Goal: Information Seeking & Learning: Learn about a topic

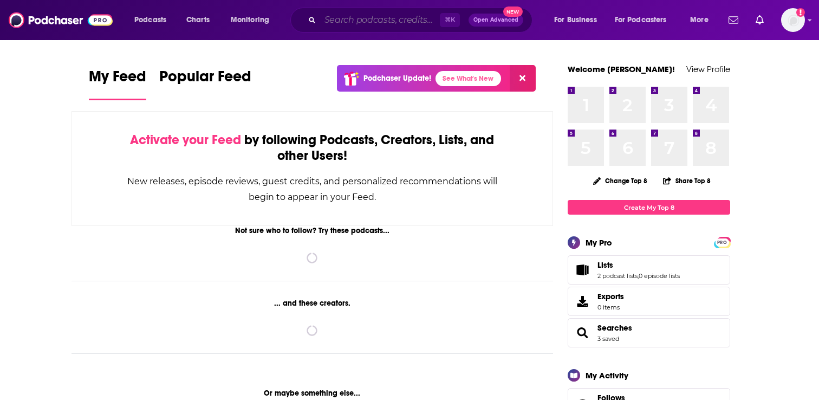
click at [330, 18] on input "Search podcasts, credits, & more..." at bounding box center [380, 19] width 120 height 17
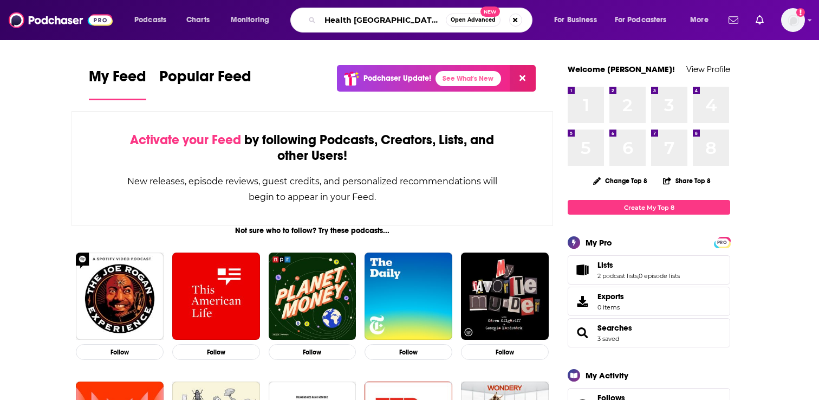
type input "Health [GEOGRAPHIC_DATA]"
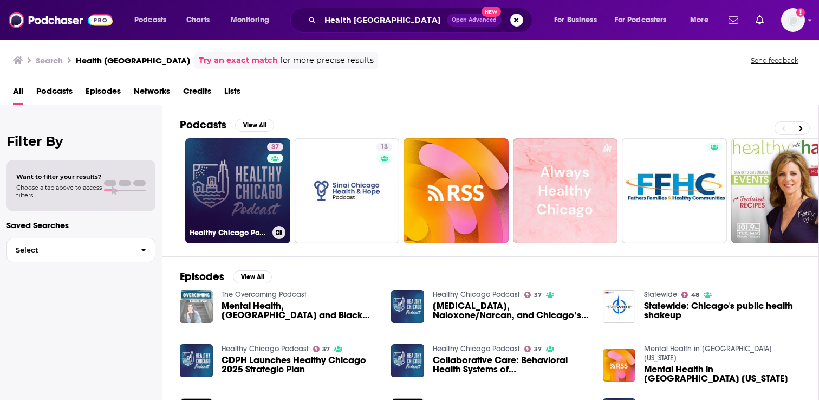
click at [260, 175] on link "37 Healthy Chicago Podcast" at bounding box center [237, 190] width 105 height 105
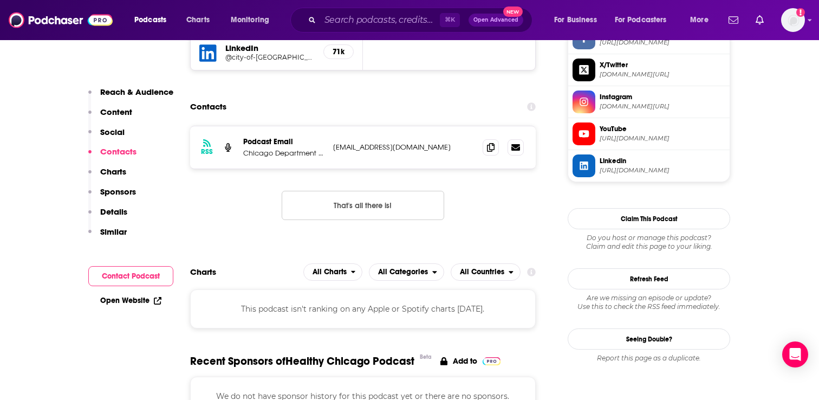
scroll to position [889, 0]
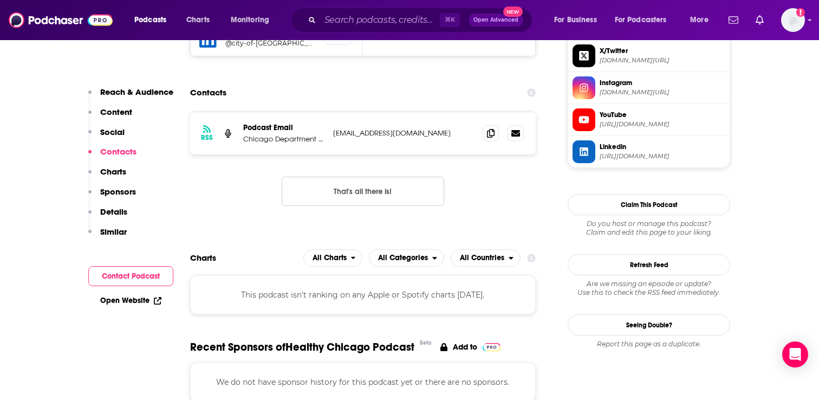
click at [306, 140] on p "Chicago Department of Public Health" at bounding box center [283, 138] width 81 height 9
click at [287, 139] on p "Chicago Department of Public Health" at bounding box center [283, 138] width 81 height 9
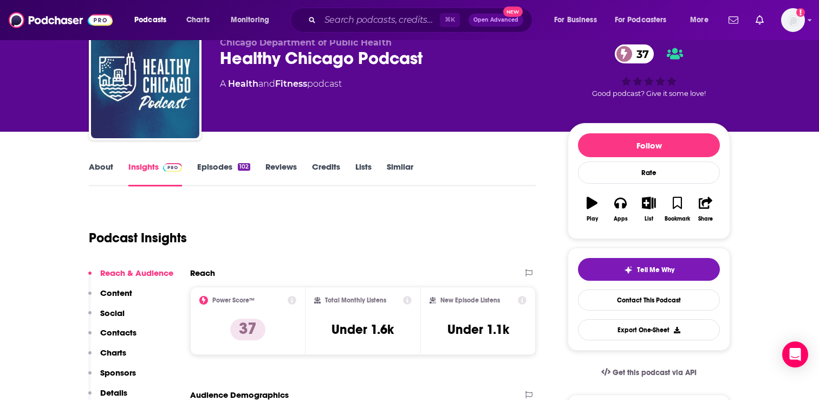
scroll to position [0, 0]
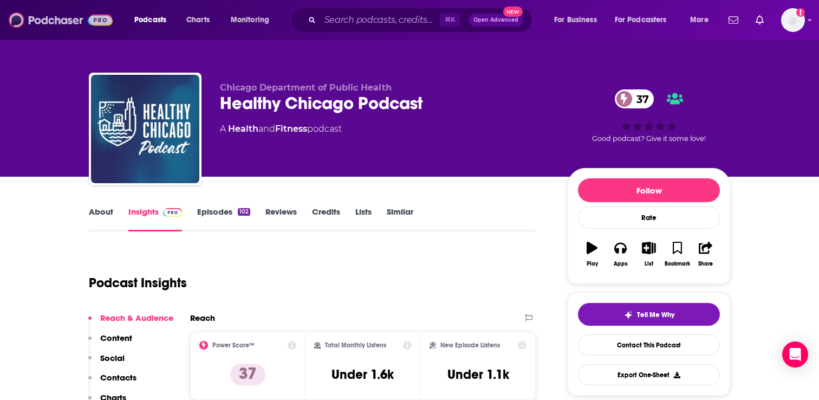
click at [39, 20] on img at bounding box center [61, 20] width 104 height 21
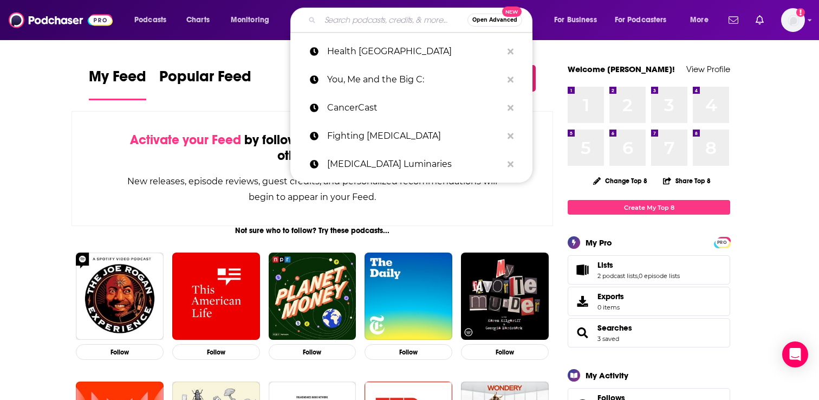
click at [367, 22] on input "Search podcasts, credits, & more..." at bounding box center [393, 19] width 147 height 17
paste input "The Rundown | Chicago News Podcast"
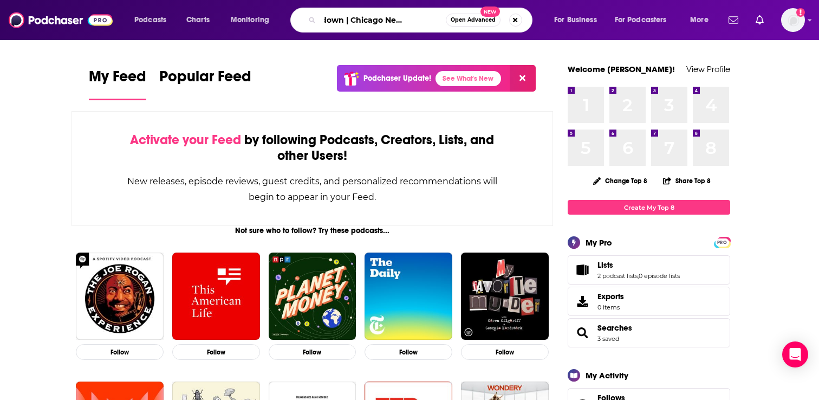
type input "The Rundown | Chicago News Podcast"
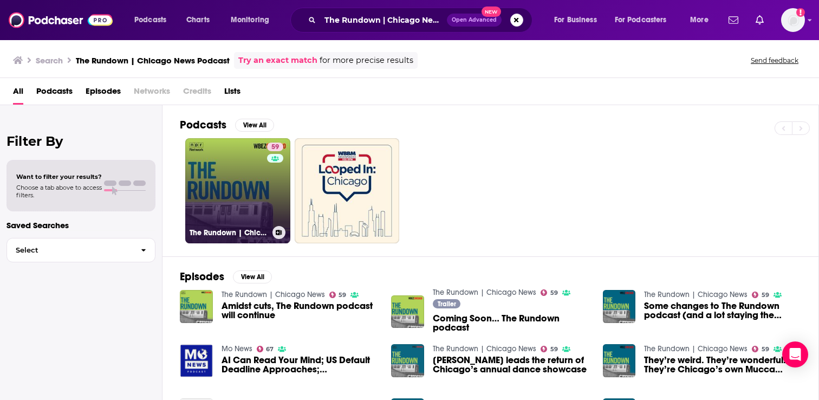
click at [262, 193] on link "59 The Rundown | Chicago News" at bounding box center [237, 190] width 105 height 105
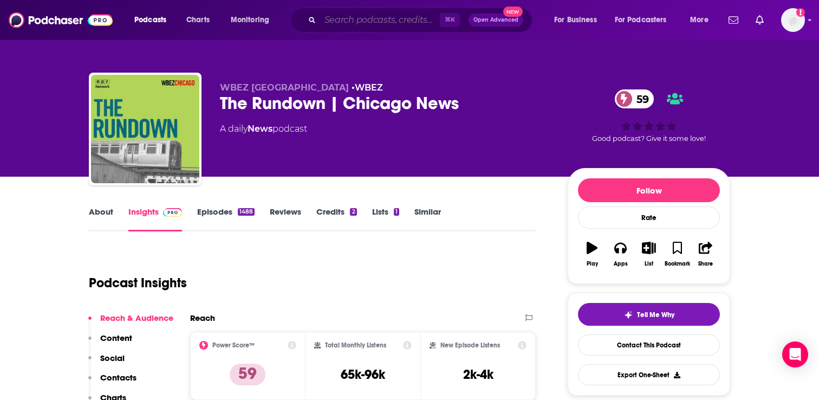
click at [385, 19] on input "Search podcasts, credits, & more..." at bounding box center [380, 19] width 120 height 17
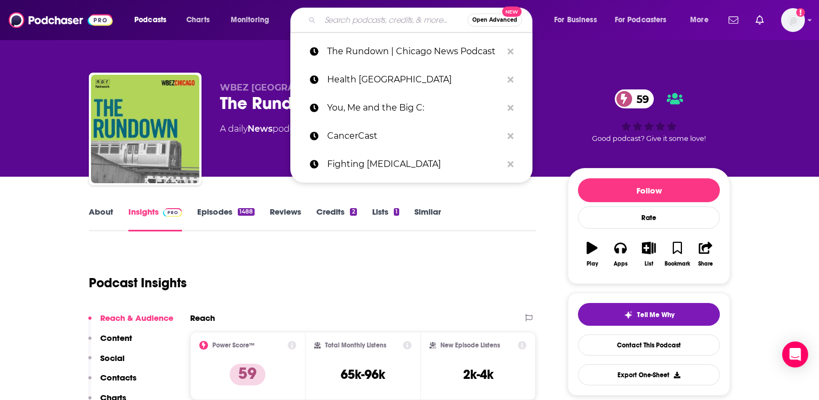
paste input "Chicago Tonight Podcast"
type input "Chicago Tonight Podcast"
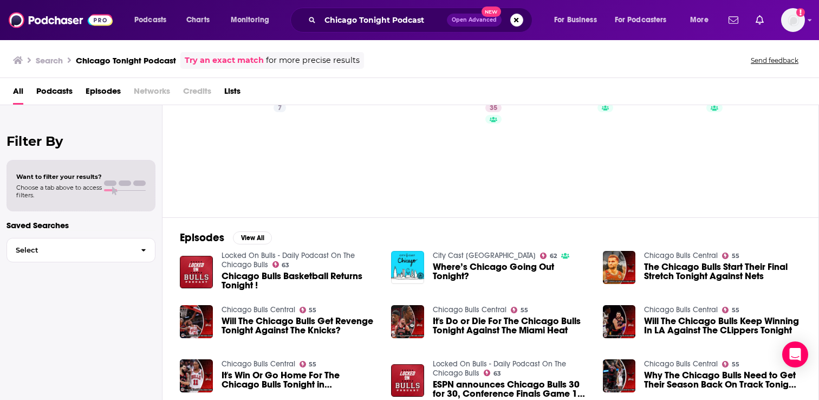
scroll to position [45, 0]
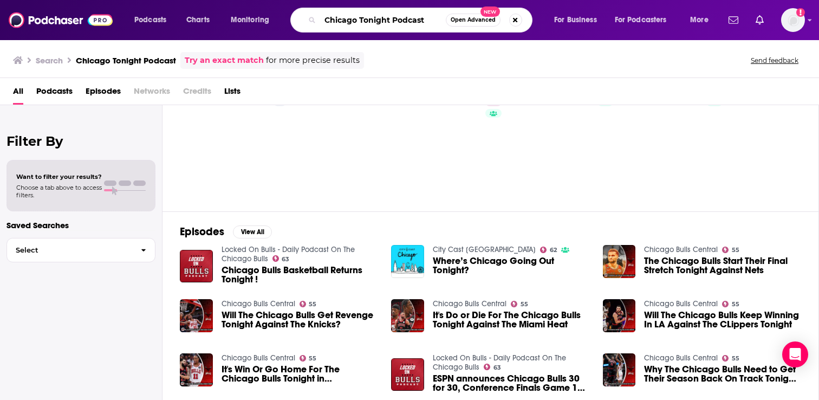
click at [396, 16] on input "Chicago Tonight Podcast" at bounding box center [383, 19] width 126 height 17
paste input "All Talk Oncology"
type input "Chicago Tonight PAll Talk Oncologyodcast"
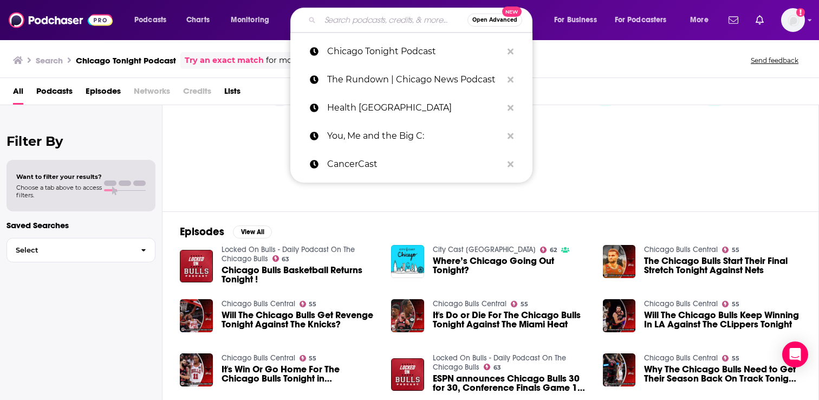
scroll to position [0, 0]
paste input "All Talk Oncology"
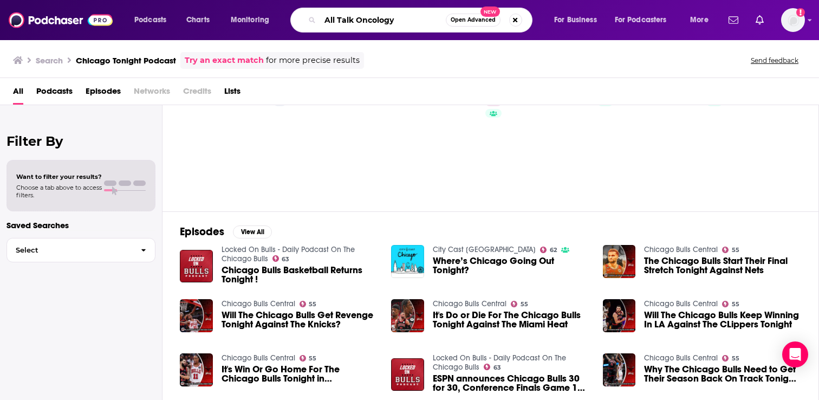
type input "All Talk Oncology"
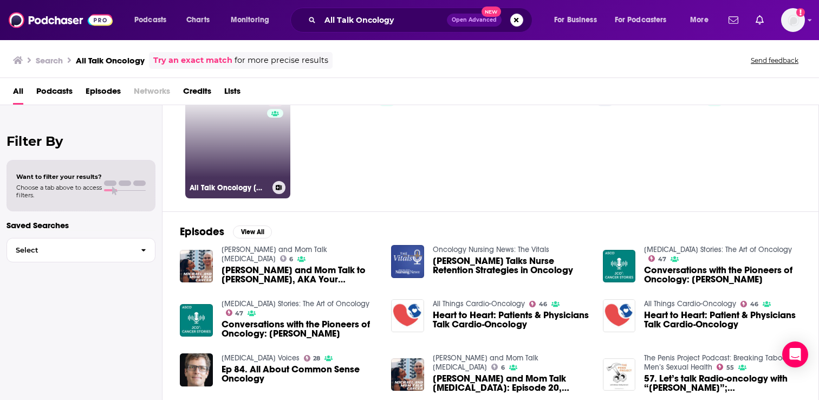
click at [245, 155] on link "37 All Talk Oncology [MEDICAL_DATA] Podcast" at bounding box center [237, 145] width 105 height 105
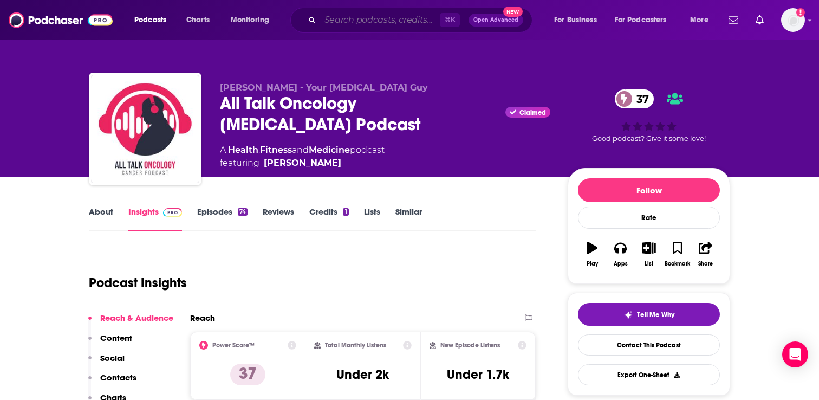
click at [360, 15] on input "Search podcasts, credits, & more..." at bounding box center [380, 19] width 120 height 17
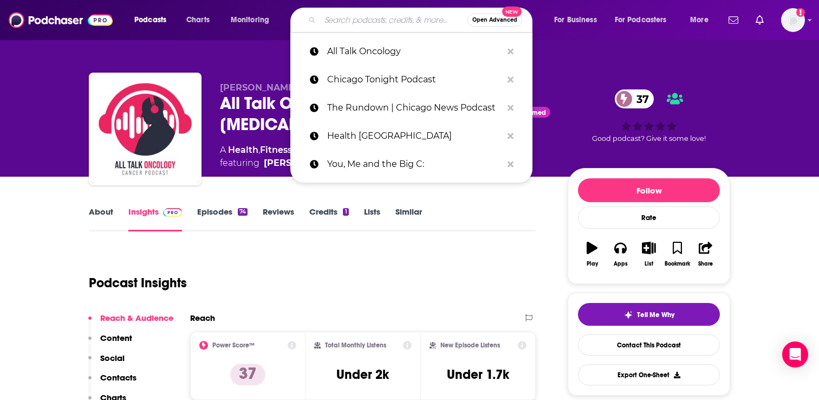
paste input "The Healthcare Happy Hour"
type input "The Healthcare Happy Hour"
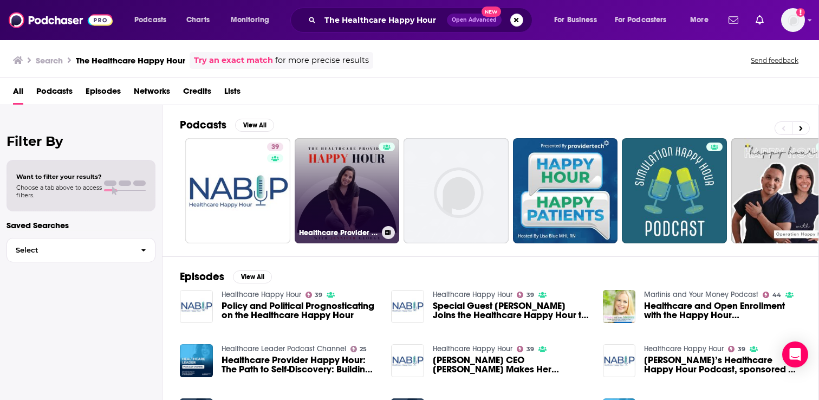
click at [357, 188] on link "Healthcare Provider Happy Hour Podcast" at bounding box center [347, 190] width 105 height 105
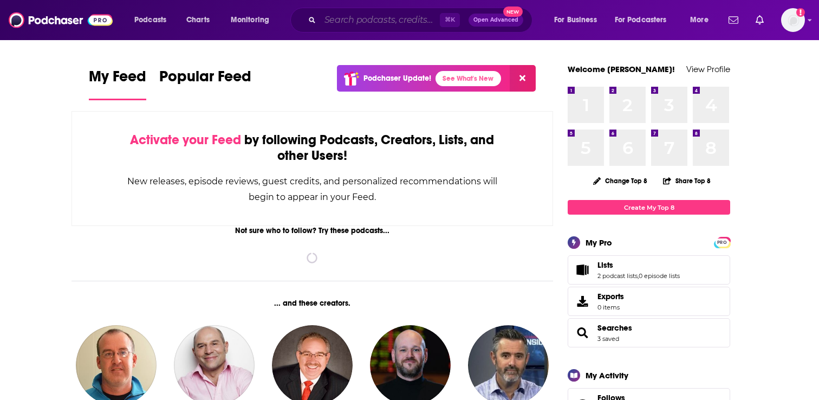
click at [342, 16] on input "Search podcasts, credits, & more..." at bounding box center [380, 19] width 120 height 17
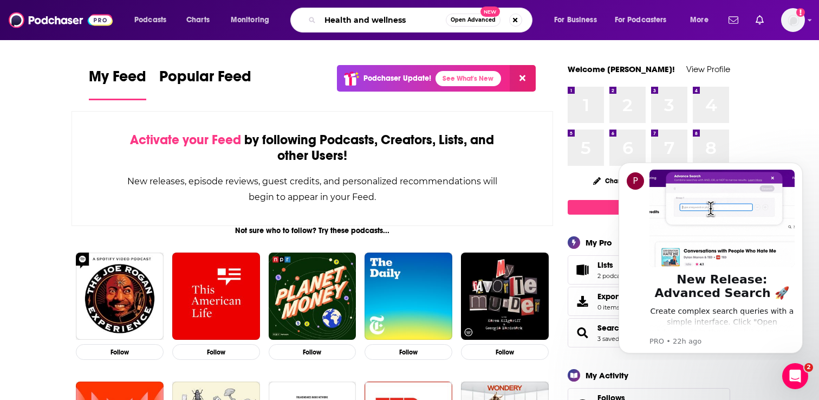
type input "Health and wellness"
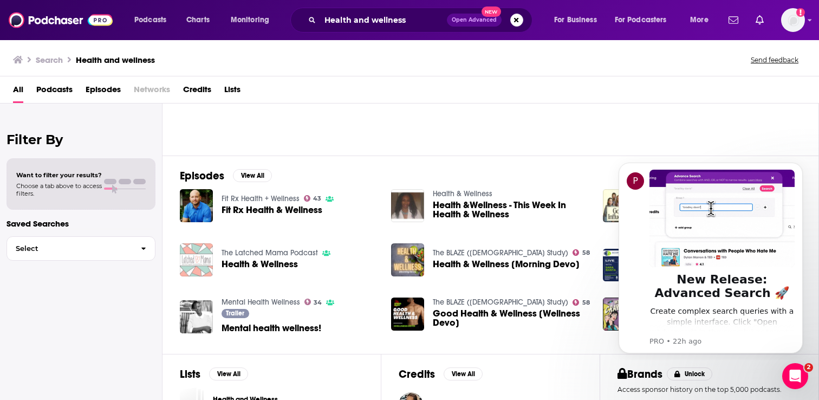
scroll to position [148, 0]
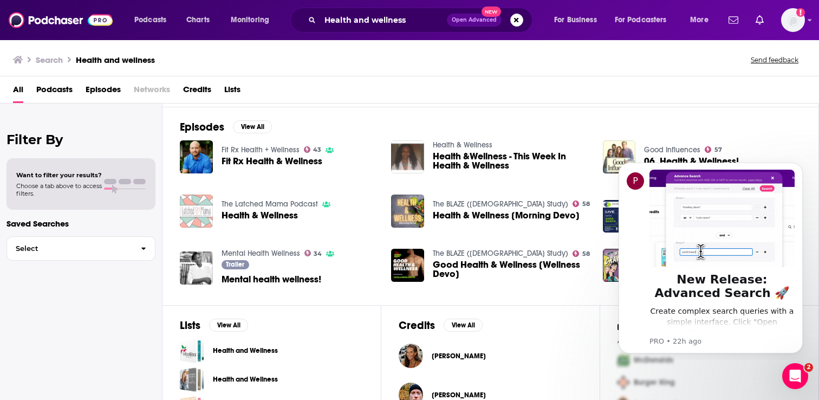
click at [485, 161] on span "Health &Wellness - This Week In Health & Wellness" at bounding box center [511, 161] width 157 height 18
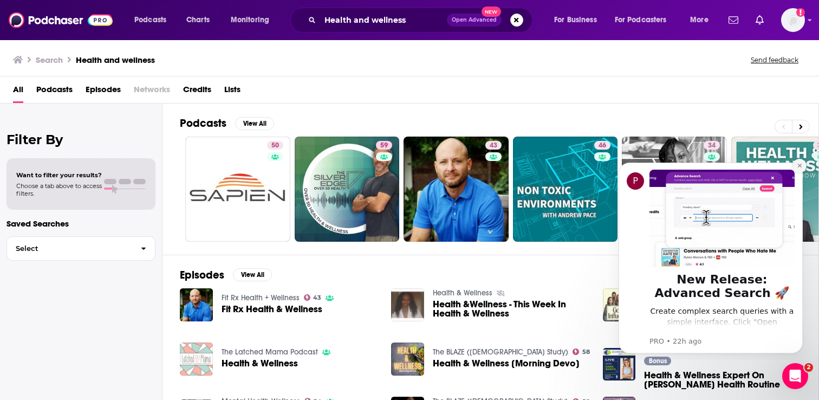
click at [803, 166] on button "Dismiss notification" at bounding box center [800, 166] width 14 height 14
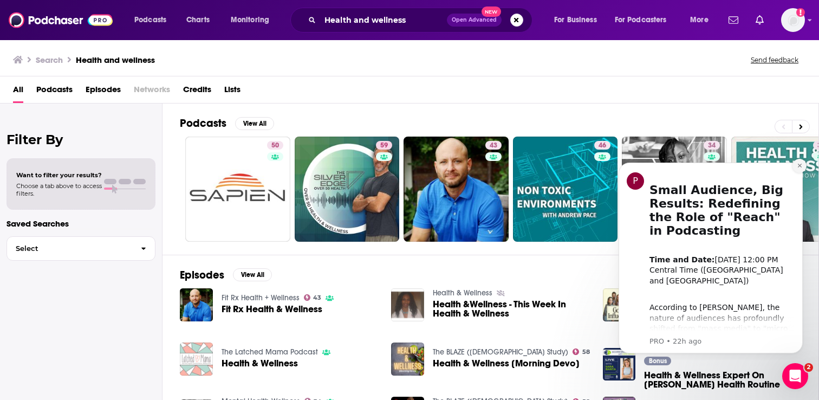
click at [800, 164] on icon "Dismiss notification" at bounding box center [800, 166] width 6 height 6
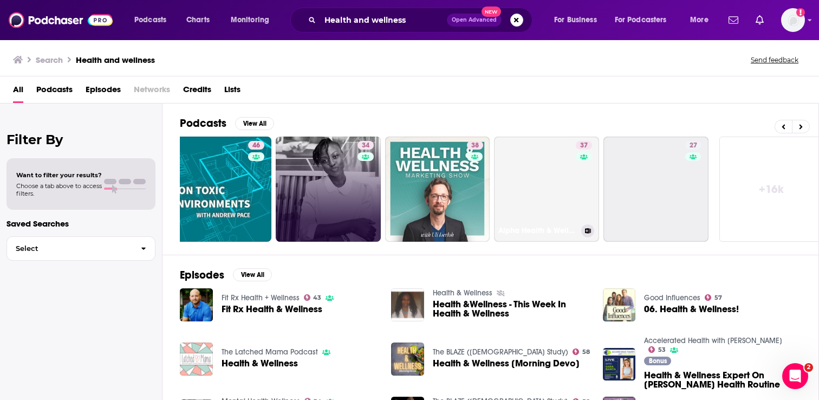
scroll to position [0, 356]
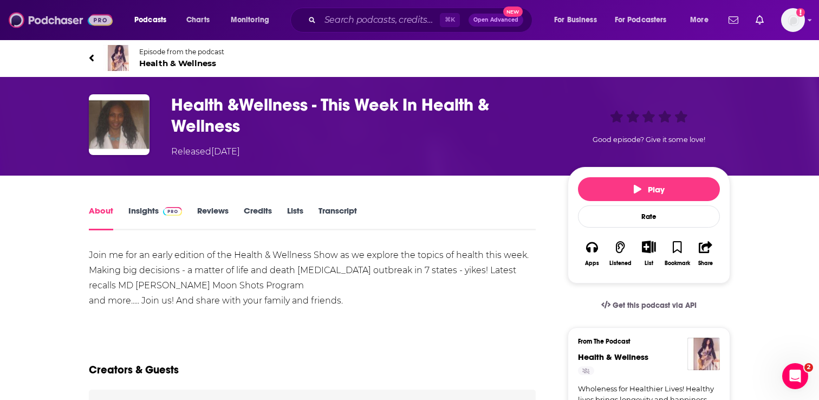
click at [59, 22] on img at bounding box center [61, 20] width 104 height 21
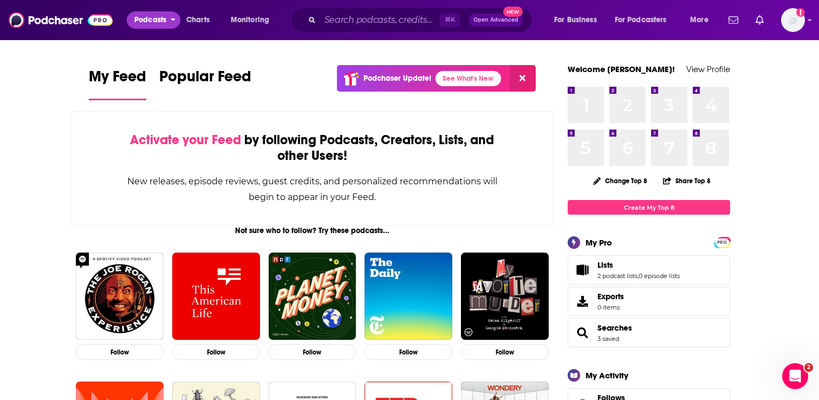
click at [150, 20] on span "Podcasts" at bounding box center [150, 19] width 32 height 15
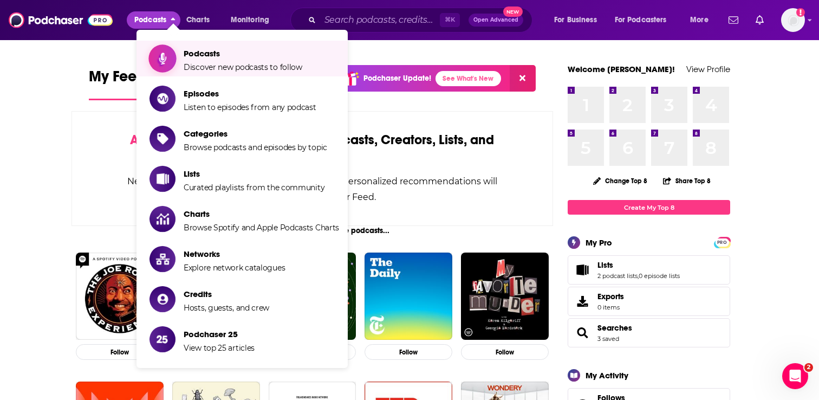
click at [229, 56] on span "Podcasts" at bounding box center [243, 53] width 119 height 10
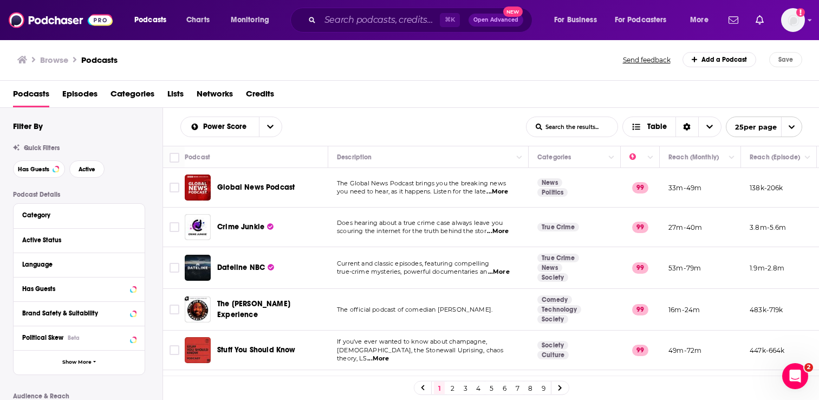
click at [143, 94] on span "Categories" at bounding box center [133, 96] width 44 height 22
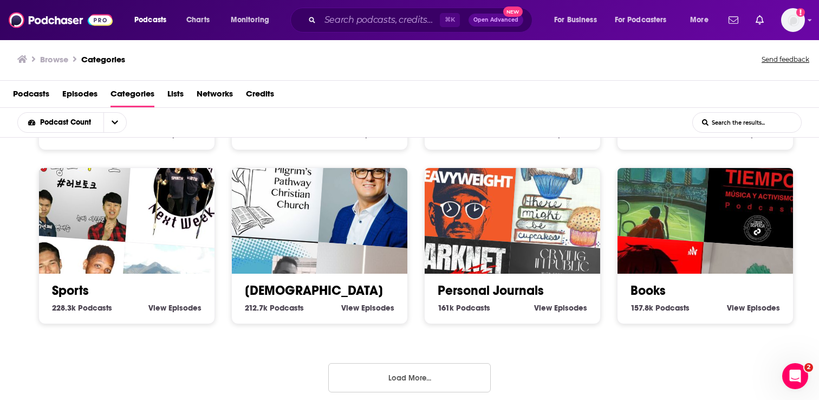
scroll to position [509, 0]
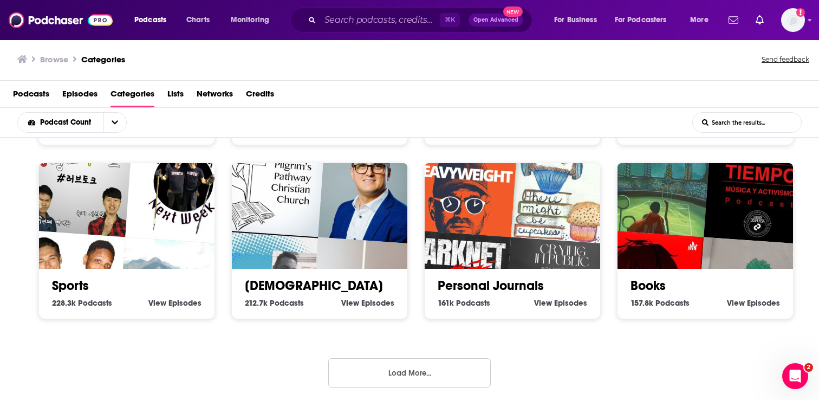
click at [419, 363] on button "Load More..." at bounding box center [409, 372] width 163 height 29
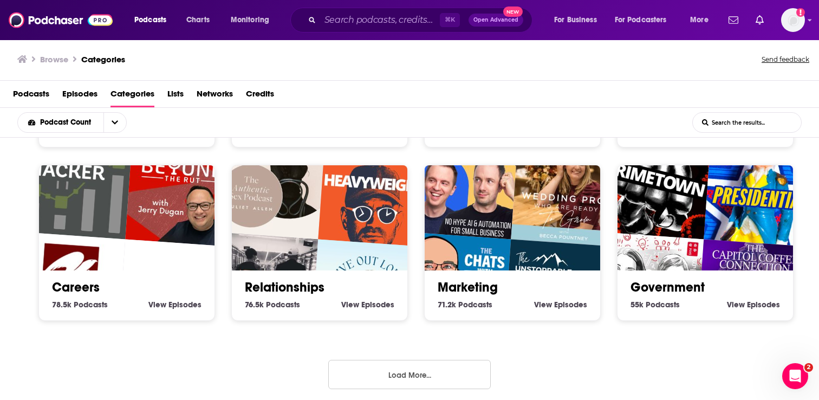
scroll to position [2, 0]
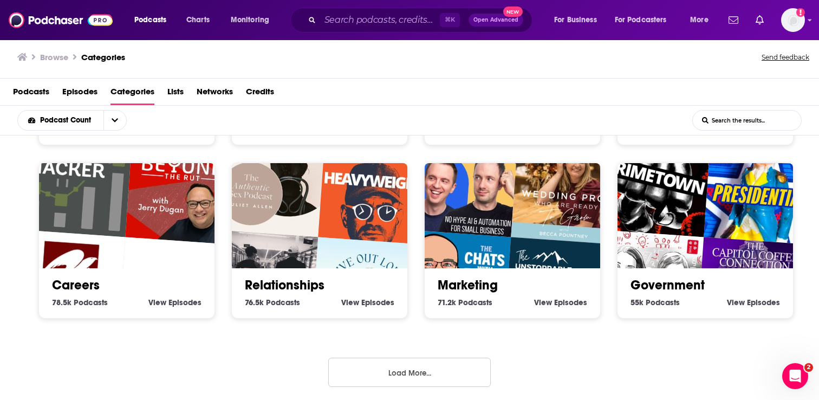
click at [419, 363] on button "Load More..." at bounding box center [409, 372] width 163 height 29
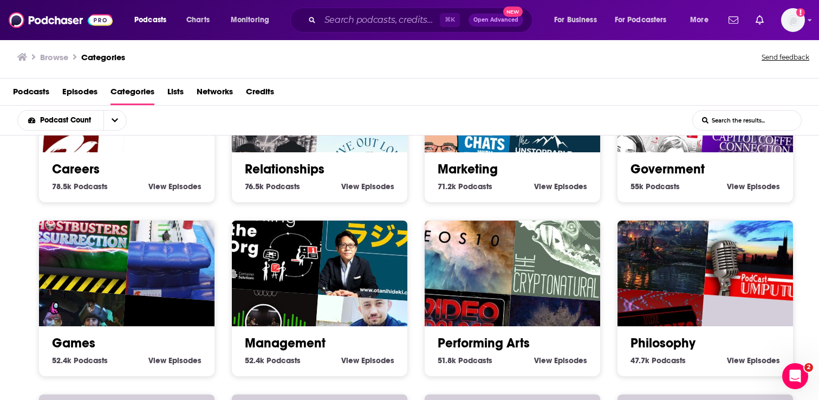
scroll to position [1380, 0]
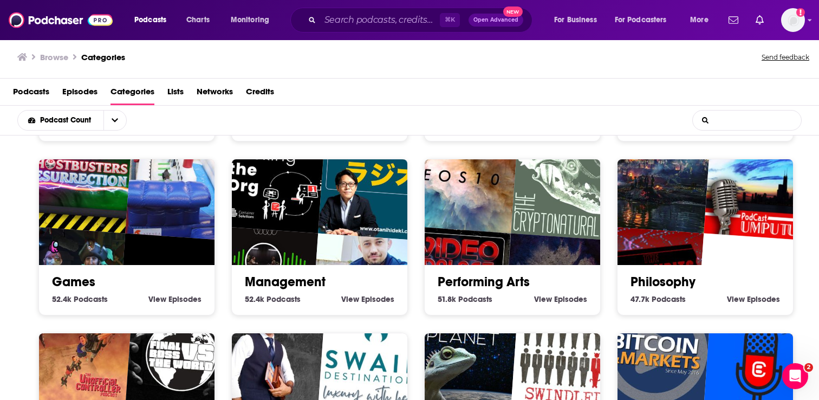
click at [750, 117] on input "List Search Input" at bounding box center [747, 121] width 108 height 20
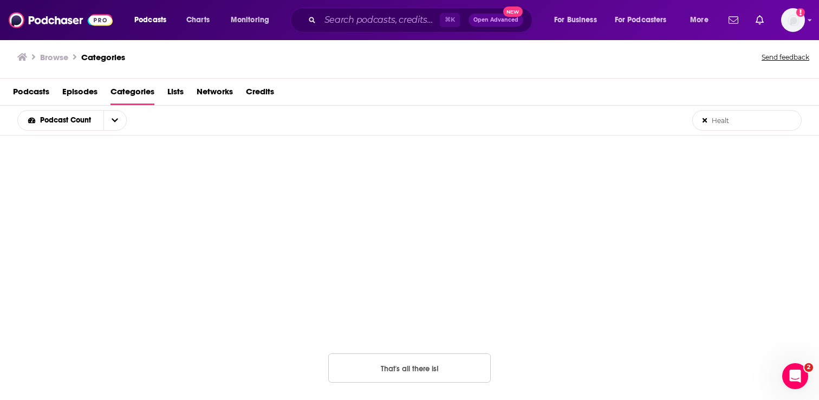
scroll to position [268, 0]
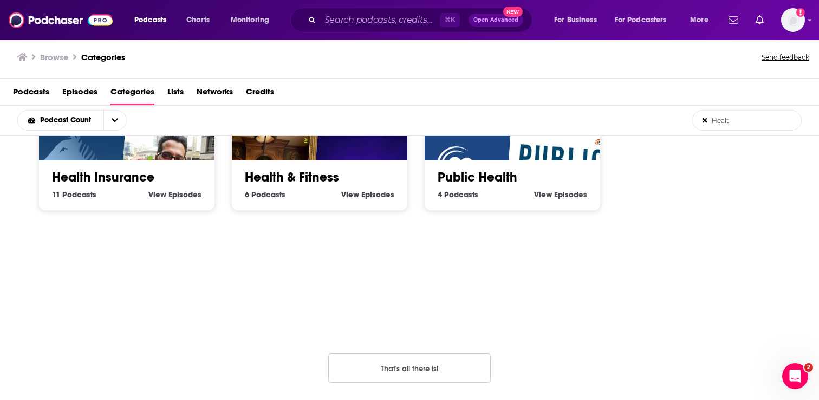
type input "Healt"
click at [366, 185] on div "Health & Fitness 6 Health & Fitness Podcasts View Health & Fitness Episodes" at bounding box center [320, 180] width 158 height 41
click at [317, 170] on link "Health & Fitness" at bounding box center [292, 177] width 94 height 16
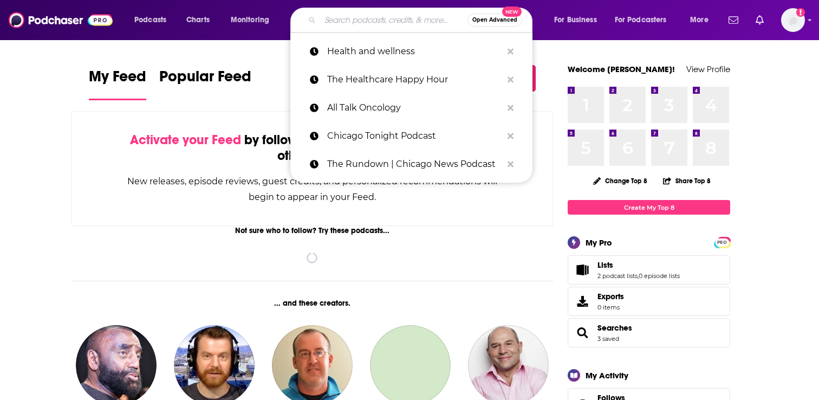
click at [400, 18] on input "Search podcasts, credits, & more..." at bounding box center [393, 19] width 147 height 17
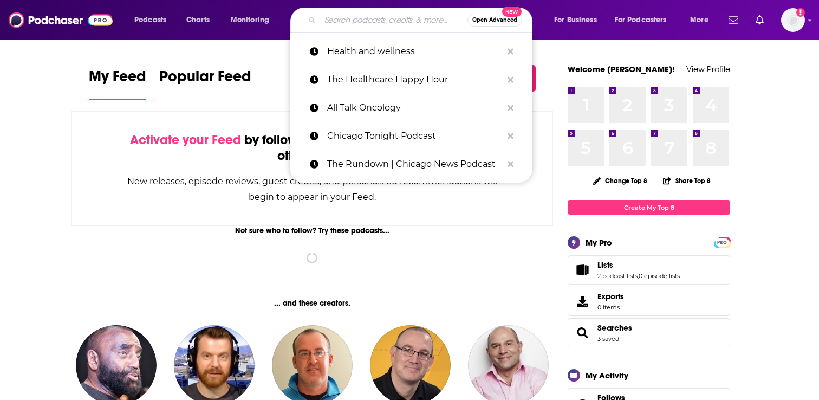
paste input "The Liz Moody Podcast"
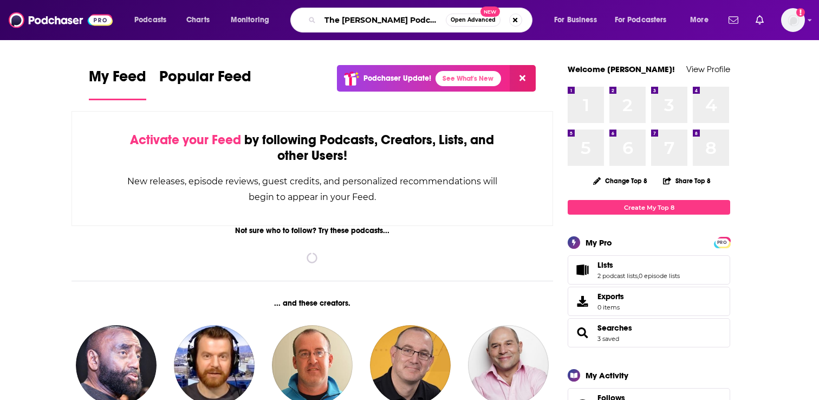
type input "The Liz Moody Podcast"
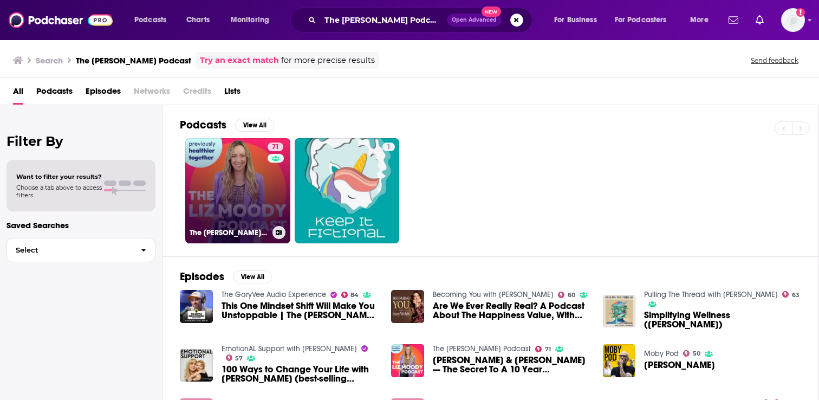
click at [249, 186] on link "71 The Liz Moody Podcast" at bounding box center [237, 190] width 105 height 105
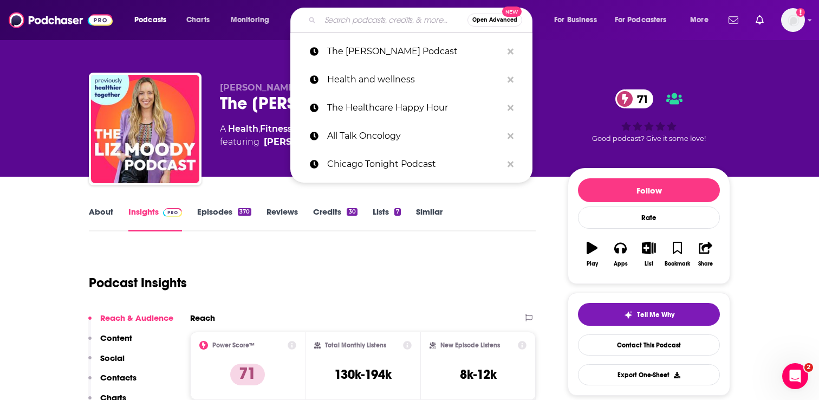
click at [376, 20] on input "Search podcasts, credits, & more..." at bounding box center [393, 19] width 147 height 17
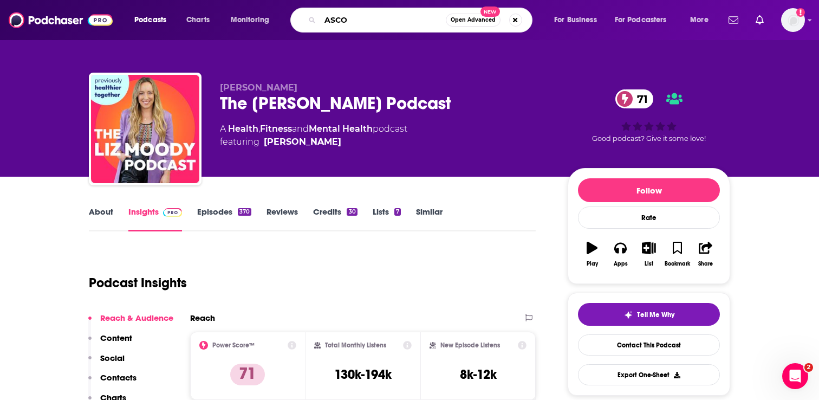
type input "ASCO"
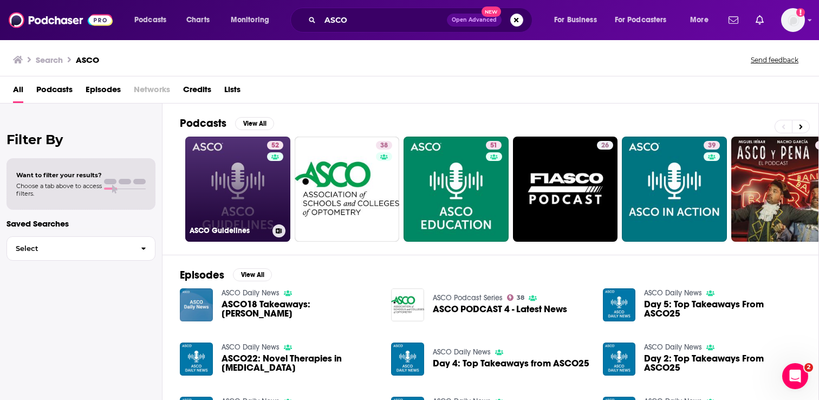
click at [238, 199] on link "52 ASCO Guidelines" at bounding box center [237, 189] width 105 height 105
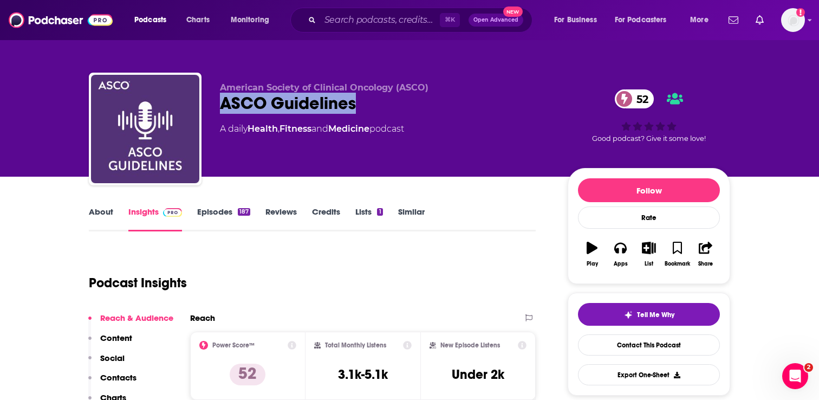
drag, startPoint x: 215, startPoint y: 104, endPoint x: 361, endPoint y: 105, distance: 146.9
click at [361, 105] on div "American Society of Clinical Oncology (ASCO) ASCO Guidelines 52 A daily Health …" at bounding box center [410, 131] width 642 height 117
click at [93, 214] on link "About" at bounding box center [101, 218] width 24 height 25
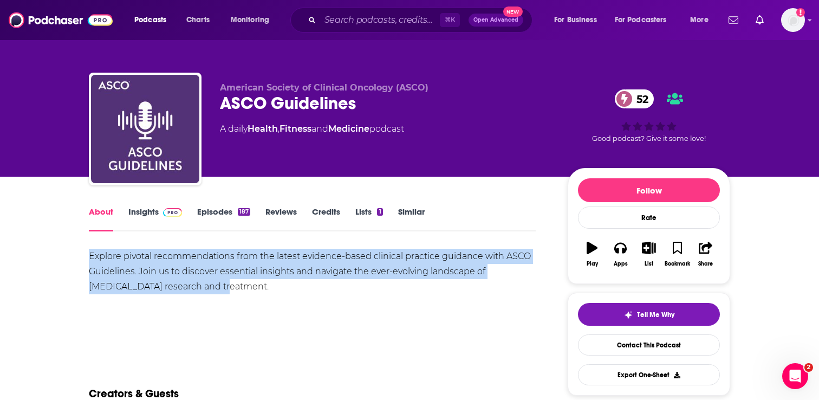
drag, startPoint x: 89, startPoint y: 256, endPoint x: 225, endPoint y: 289, distance: 140.1
click at [225, 289] on div "Explore pivotal recommendations from the latest evidence-based clinical practic…" at bounding box center [312, 272] width 447 height 46
copy div "Explore pivotal recommendations from the latest evidence-based clinical practic…"
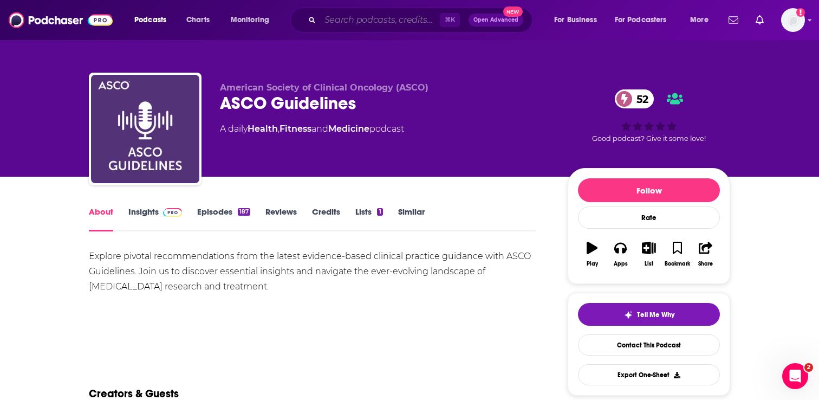
click at [361, 16] on input "Search podcasts, credits, & more..." at bounding box center [380, 19] width 120 height 17
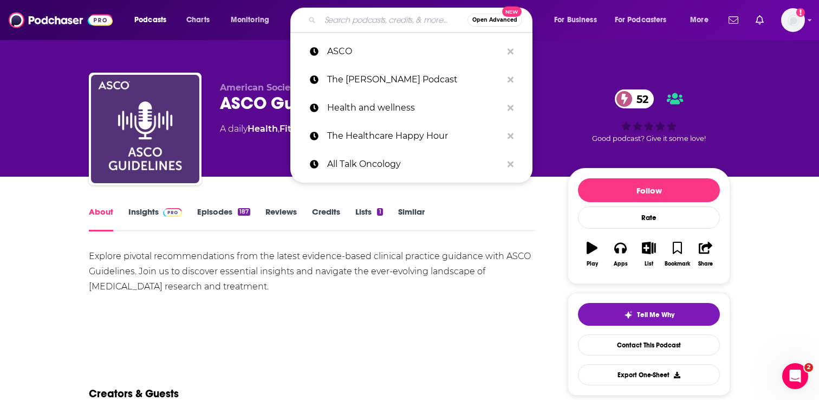
paste input ""Beating Cancer Daily''"
type input ""Beating Cancer Daily''"
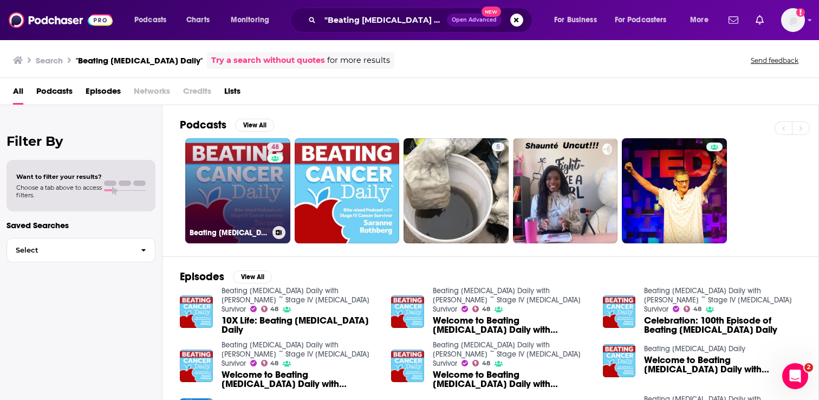
click at [220, 176] on link "48 Beating Cancer Daily with Saranne Rothberg ~ Stage IV Cancer Survivor" at bounding box center [237, 190] width 105 height 105
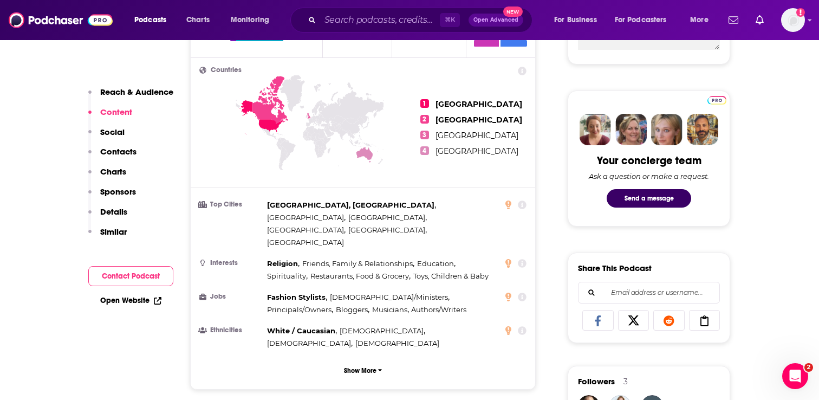
scroll to position [467, 0]
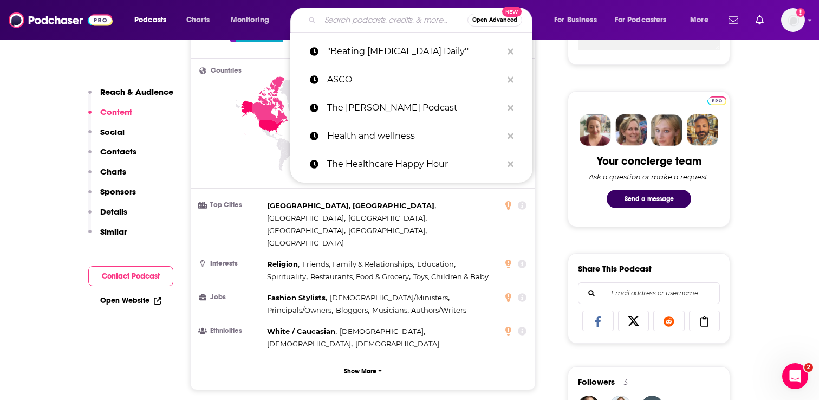
click at [373, 16] on input "Search podcasts, credits, & more..." at bounding box center [393, 19] width 147 height 17
paste input "Cancer Out Loud"
type input "Cancer Out Loud"
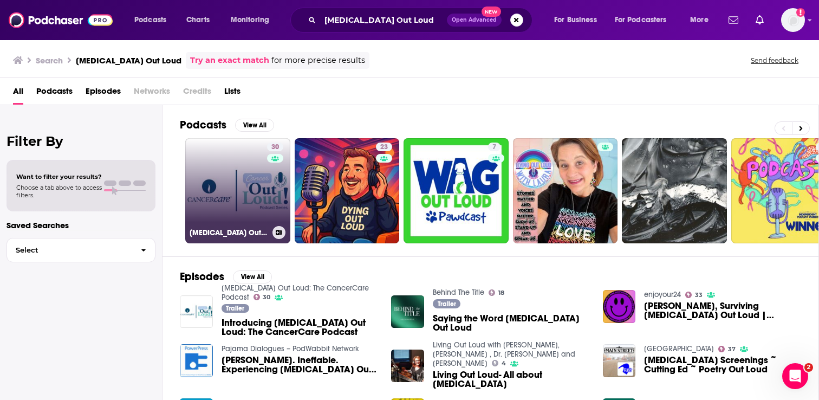
click at [254, 195] on link "30 Cancer Out Loud: The CancerCare Podcast" at bounding box center [237, 190] width 105 height 105
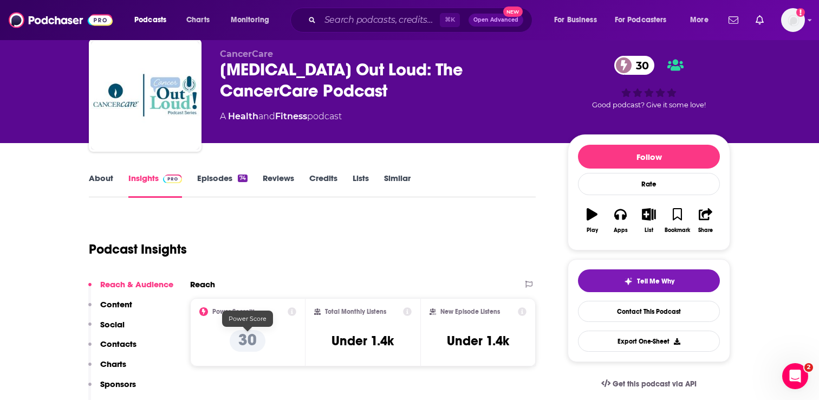
scroll to position [28, 0]
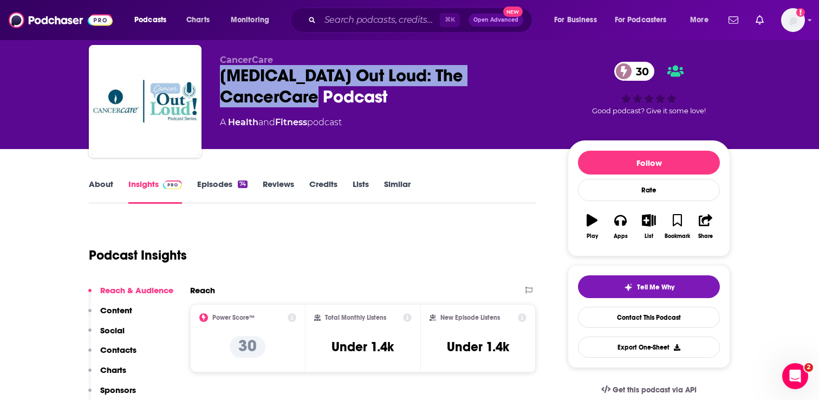
drag, startPoint x: 218, startPoint y: 73, endPoint x: 304, endPoint y: 99, distance: 89.3
click at [304, 99] on div "CancerCare Cancer Out Loud: The CancerCare Podcast 30 A Health and Fitness podc…" at bounding box center [410, 103] width 642 height 117
copy h2 "Cancer Out Loud: The CancerCare Podcast"
click at [64, 15] on img at bounding box center [61, 20] width 104 height 21
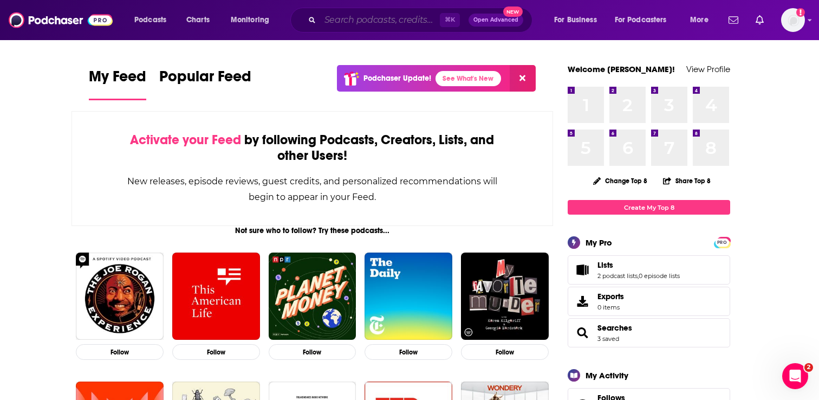
click at [347, 13] on input "Search podcasts, credits, & more..." at bounding box center [380, 19] width 120 height 17
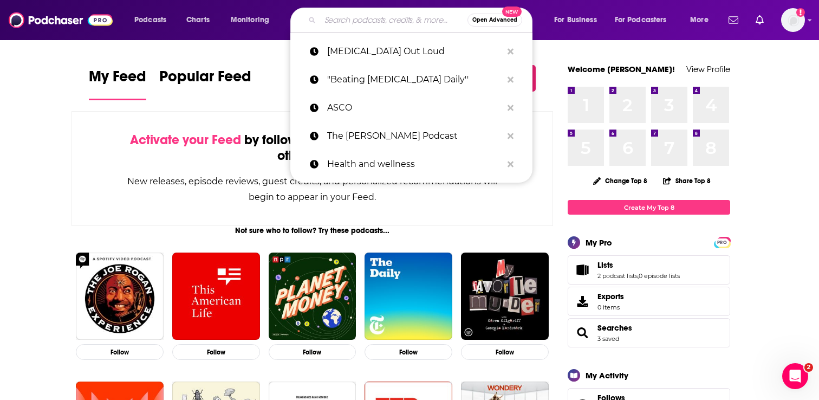
paste input "CANCER BUZZ"
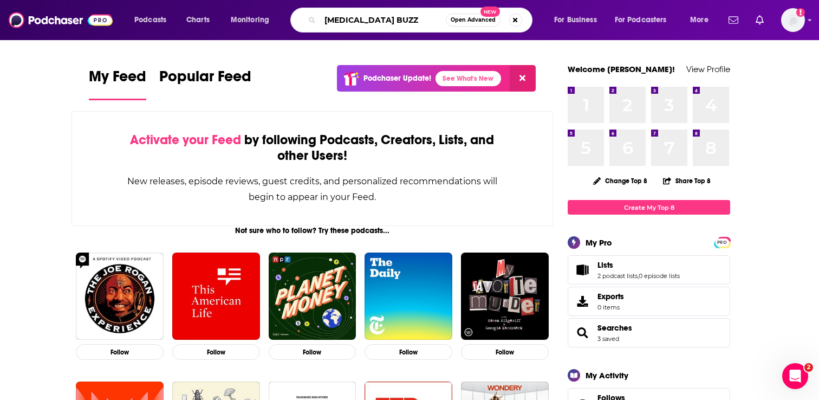
type input "CANCER BUZZ"
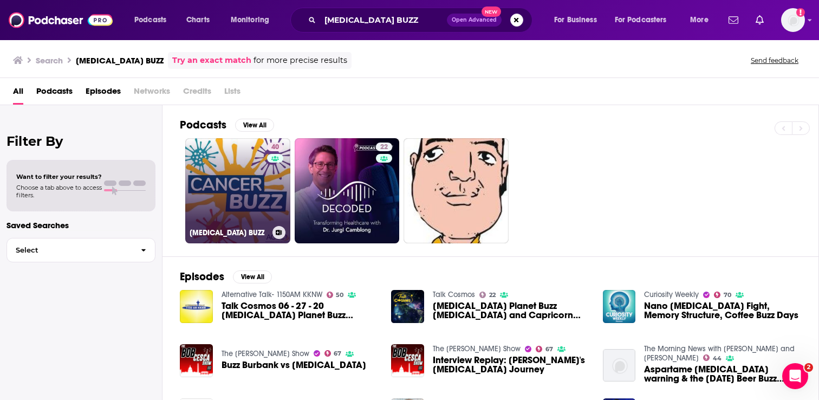
click at [242, 197] on link "40 CANCER BUZZ" at bounding box center [237, 190] width 105 height 105
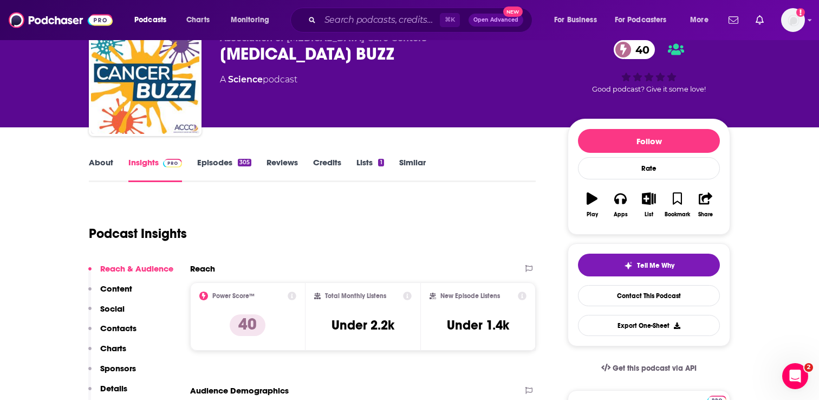
scroll to position [54, 0]
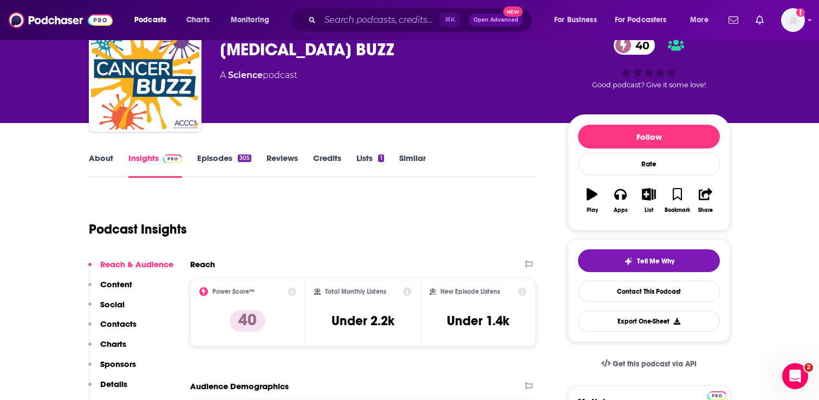
click at [105, 156] on link "About" at bounding box center [101, 165] width 24 height 25
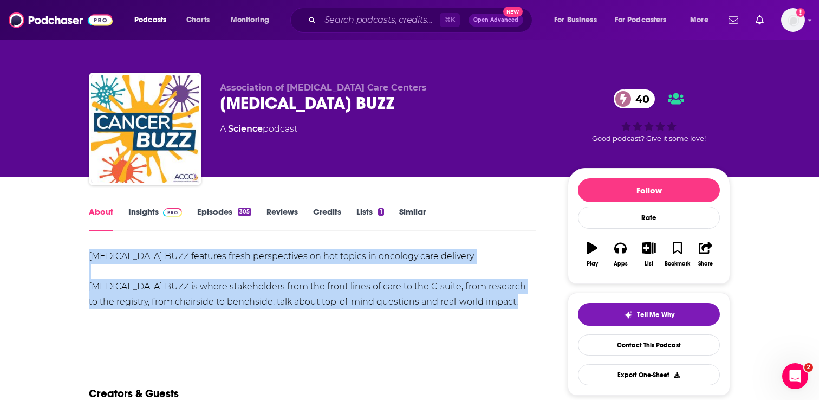
copy div "CANCER BUZZ features fresh perspectives on hot topics in oncology care delivery…"
drag, startPoint x: 76, startPoint y: 253, endPoint x: 214, endPoint y: 327, distance: 155.9
click at [233, 215] on link "Episodes 305" at bounding box center [224, 218] width 54 height 25
